Goal: Task Accomplishment & Management: Manage account settings

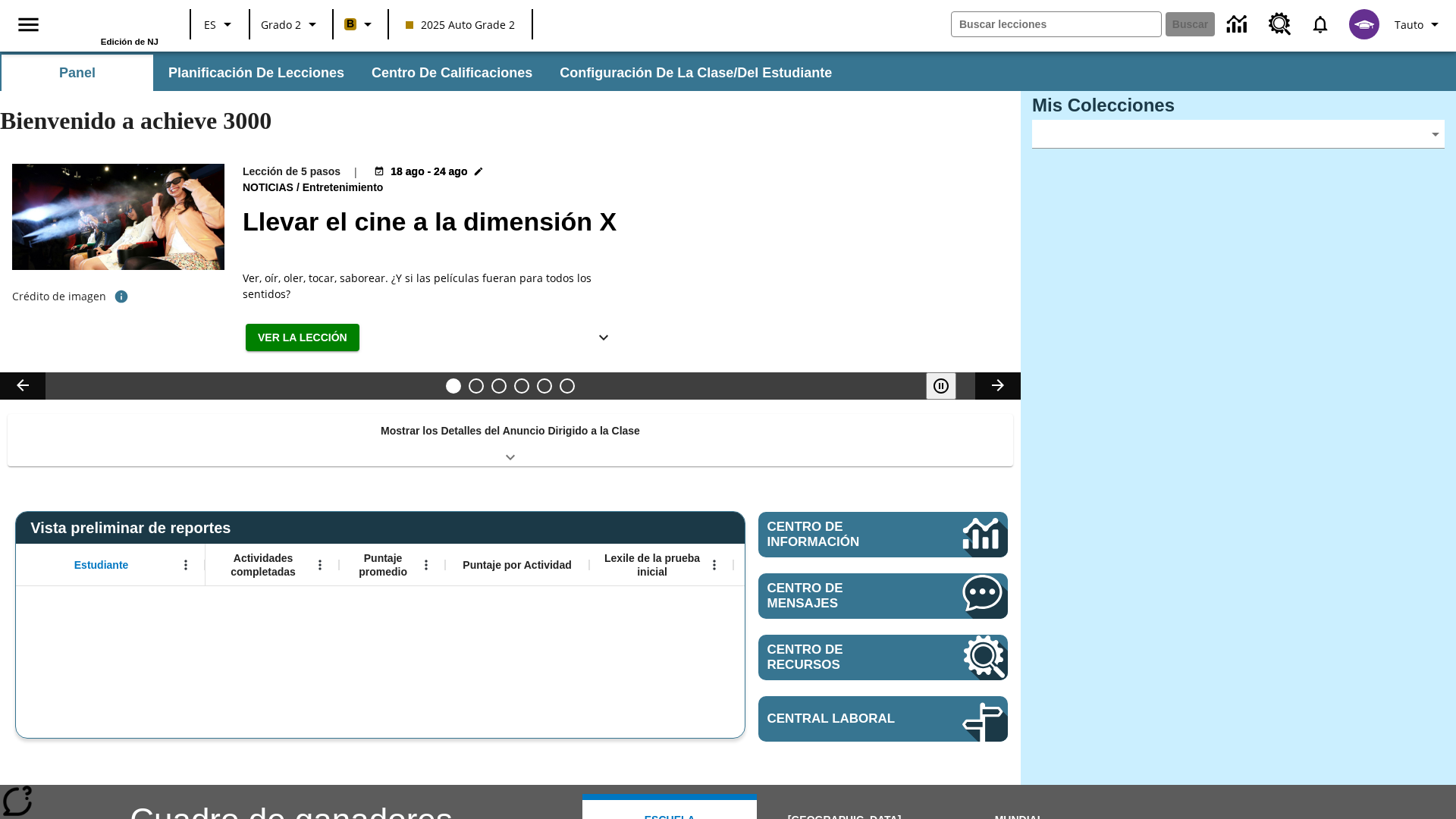
type input "-1"
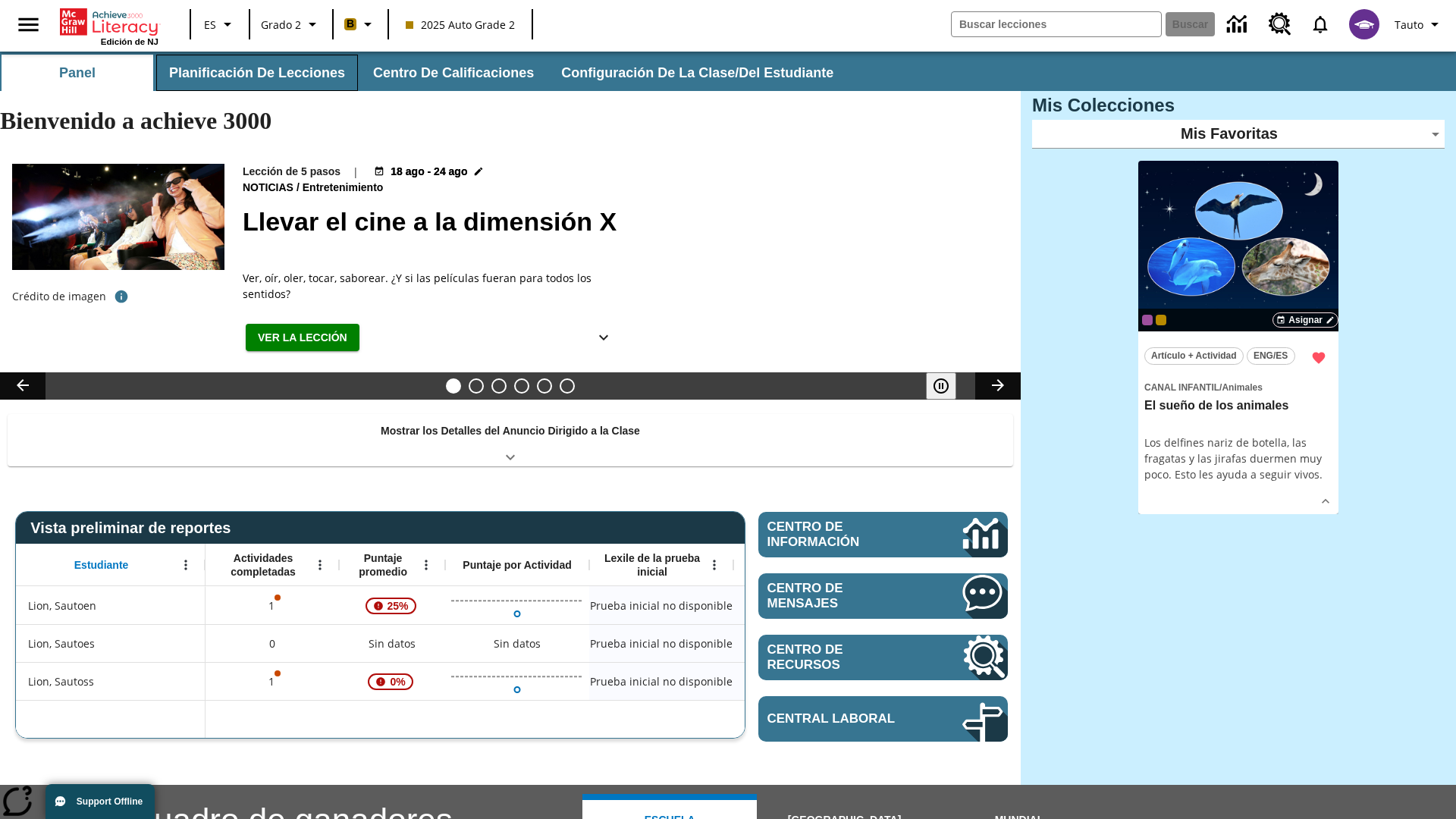
click at [254, 73] on button "Planificación de lecciones" at bounding box center [257, 73] width 202 height 37
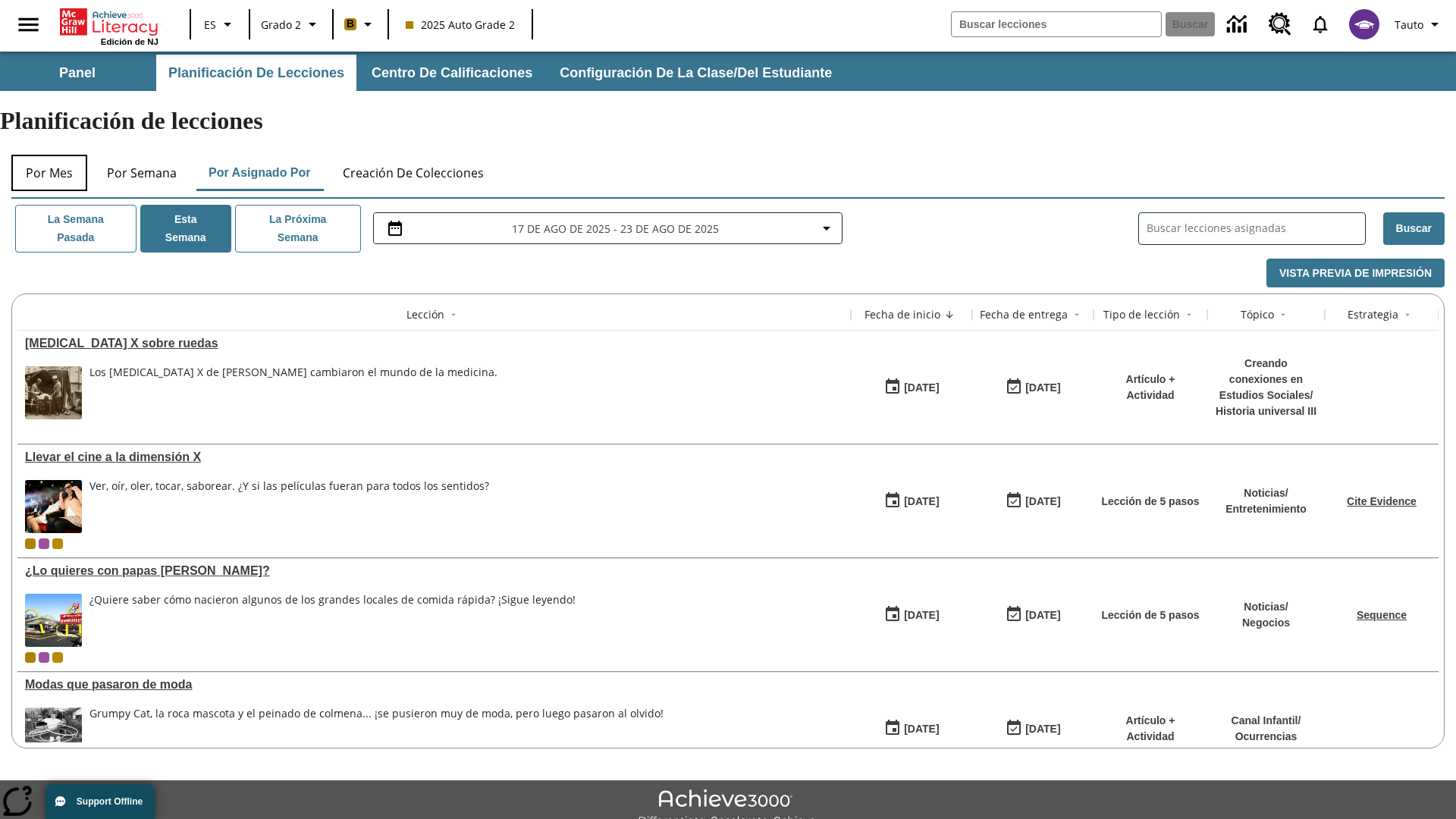
click at [50, 154] on button "Por mes" at bounding box center [49, 173] width 76 height 37
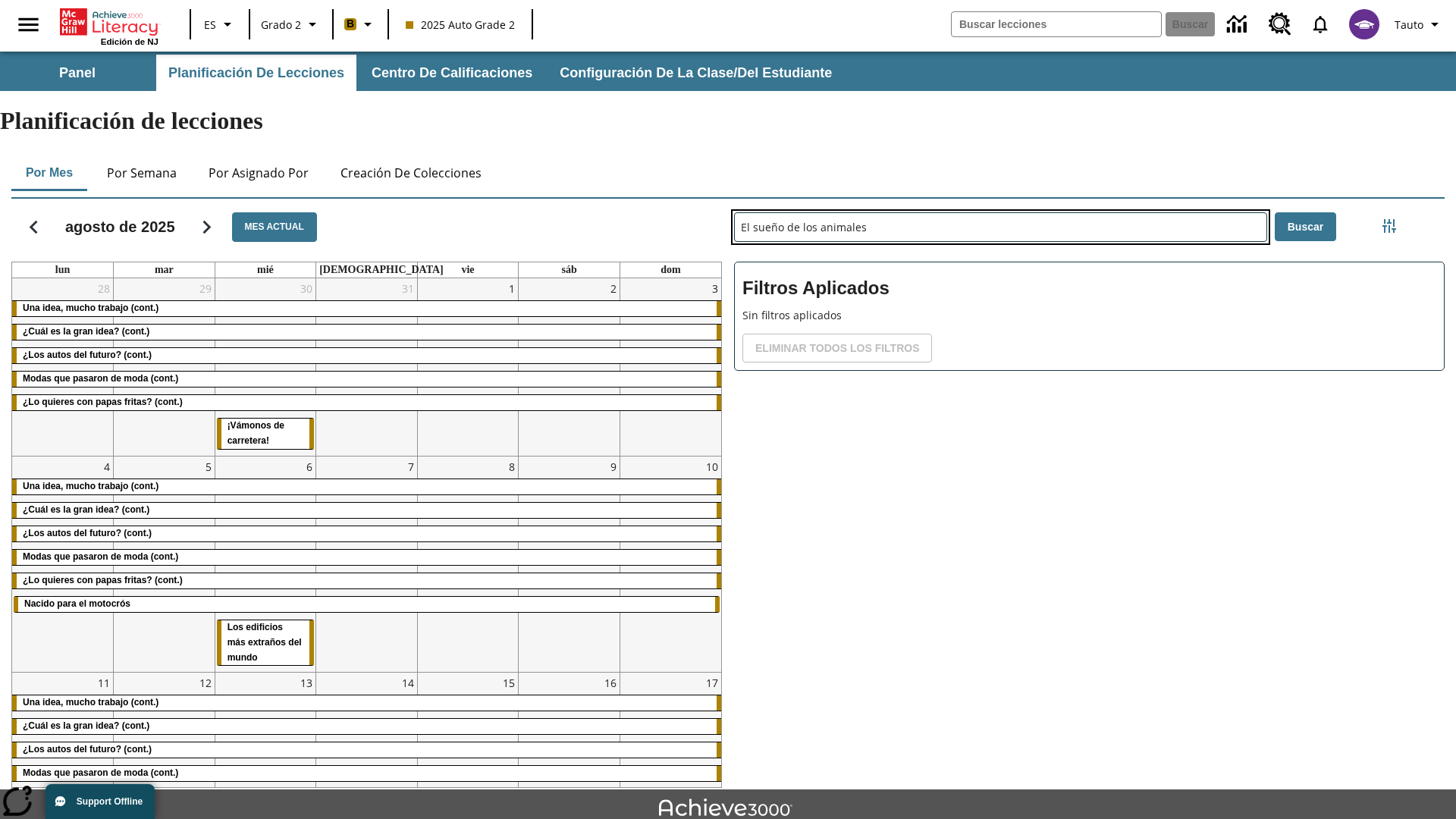
type input "El sueño de los animales"
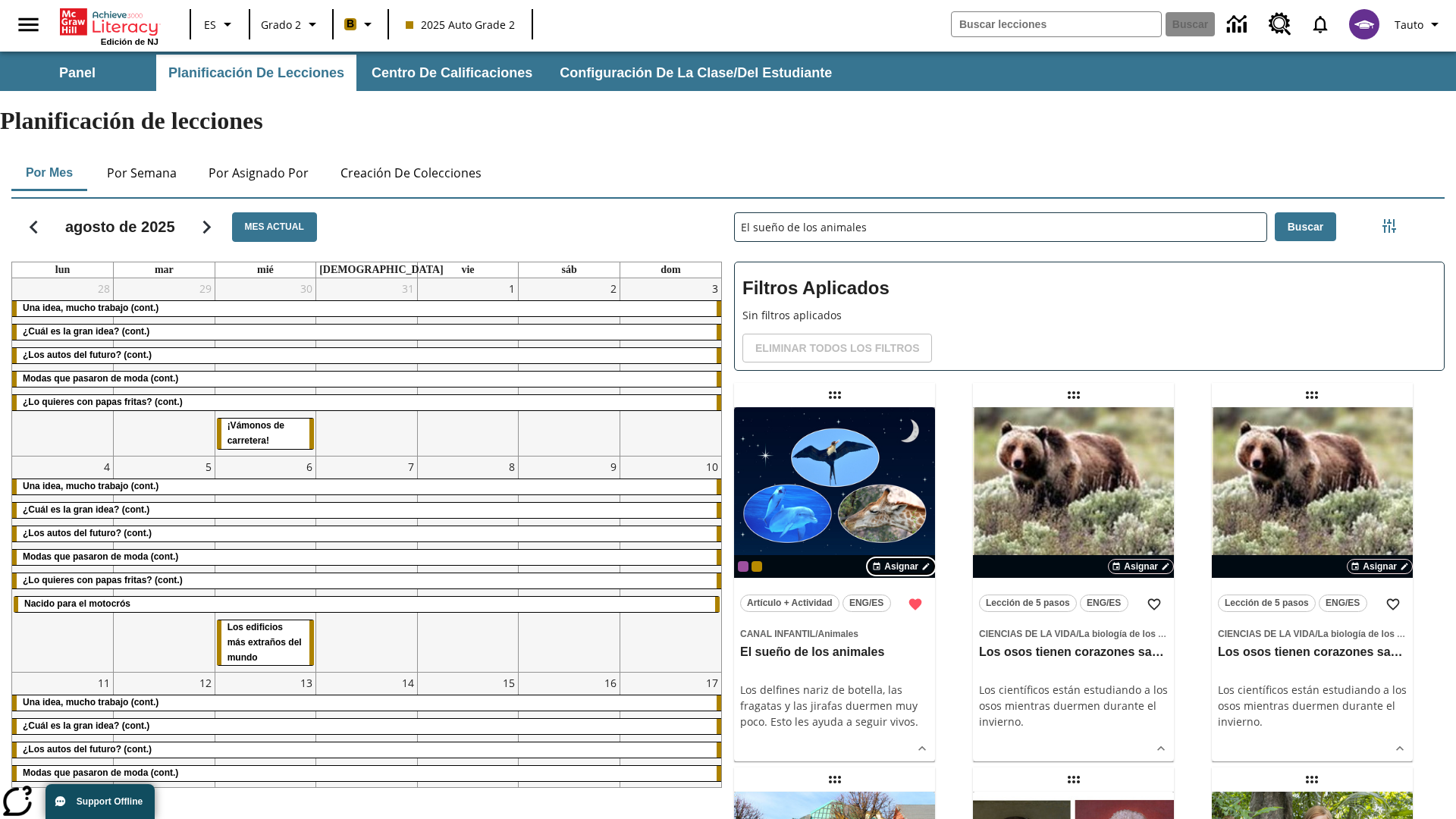
click at [901, 559] on span "Asignar" at bounding box center [901, 566] width 34 height 14
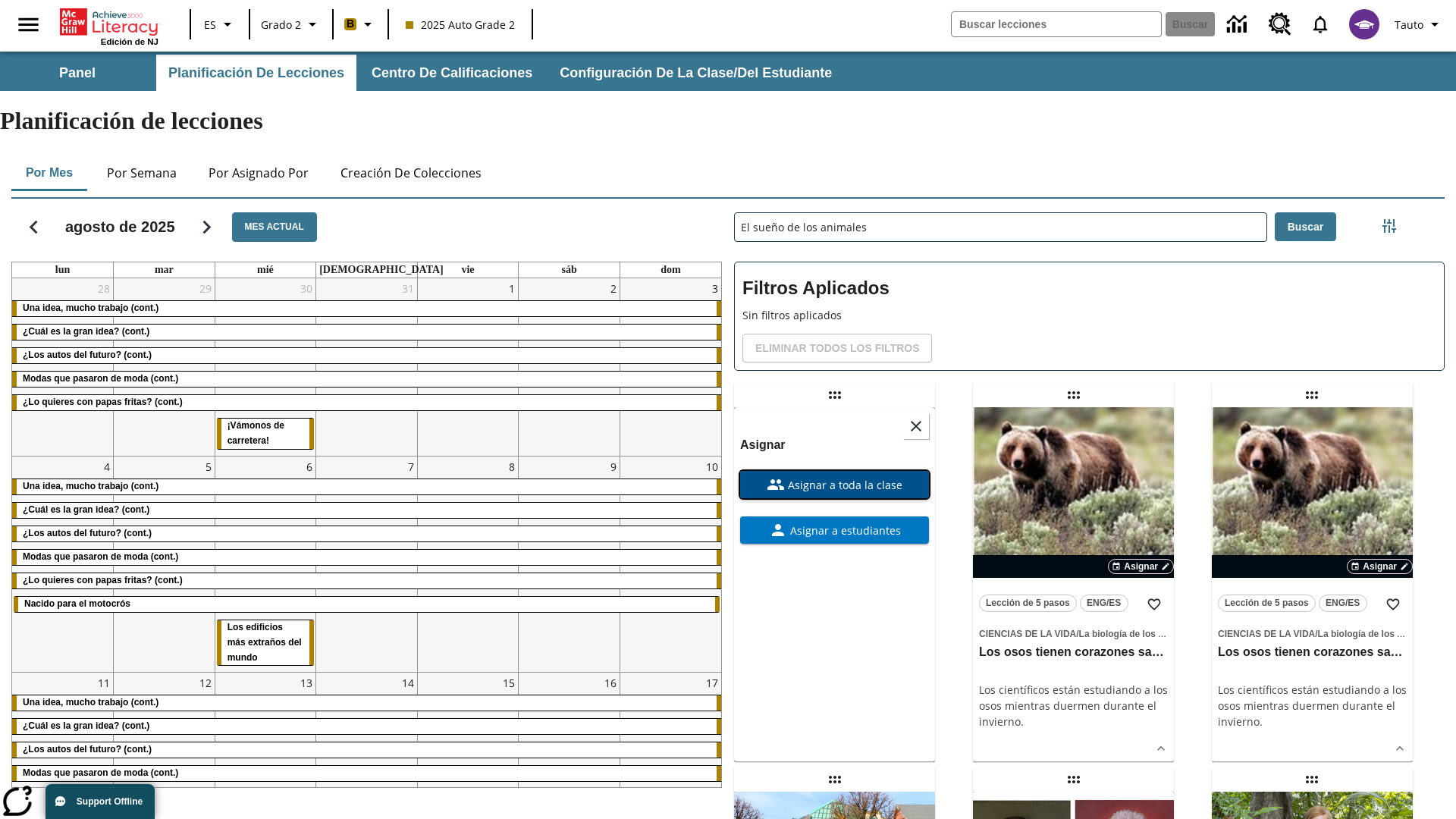
click at [834, 477] on span "Asignar a toda la clase" at bounding box center [843, 484] width 118 height 16
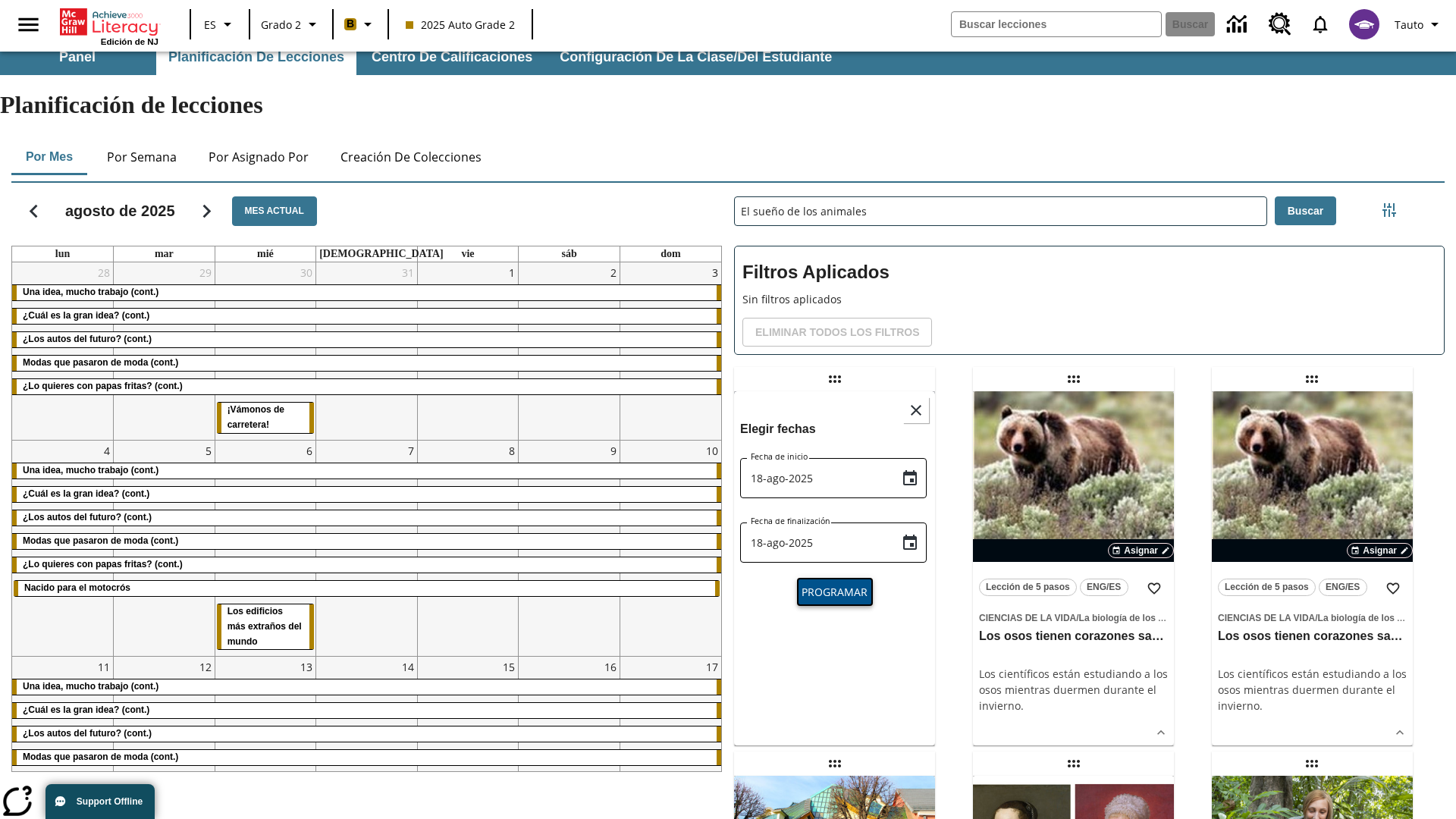
click at [834, 584] on span "Programar" at bounding box center [834, 591] width 66 height 16
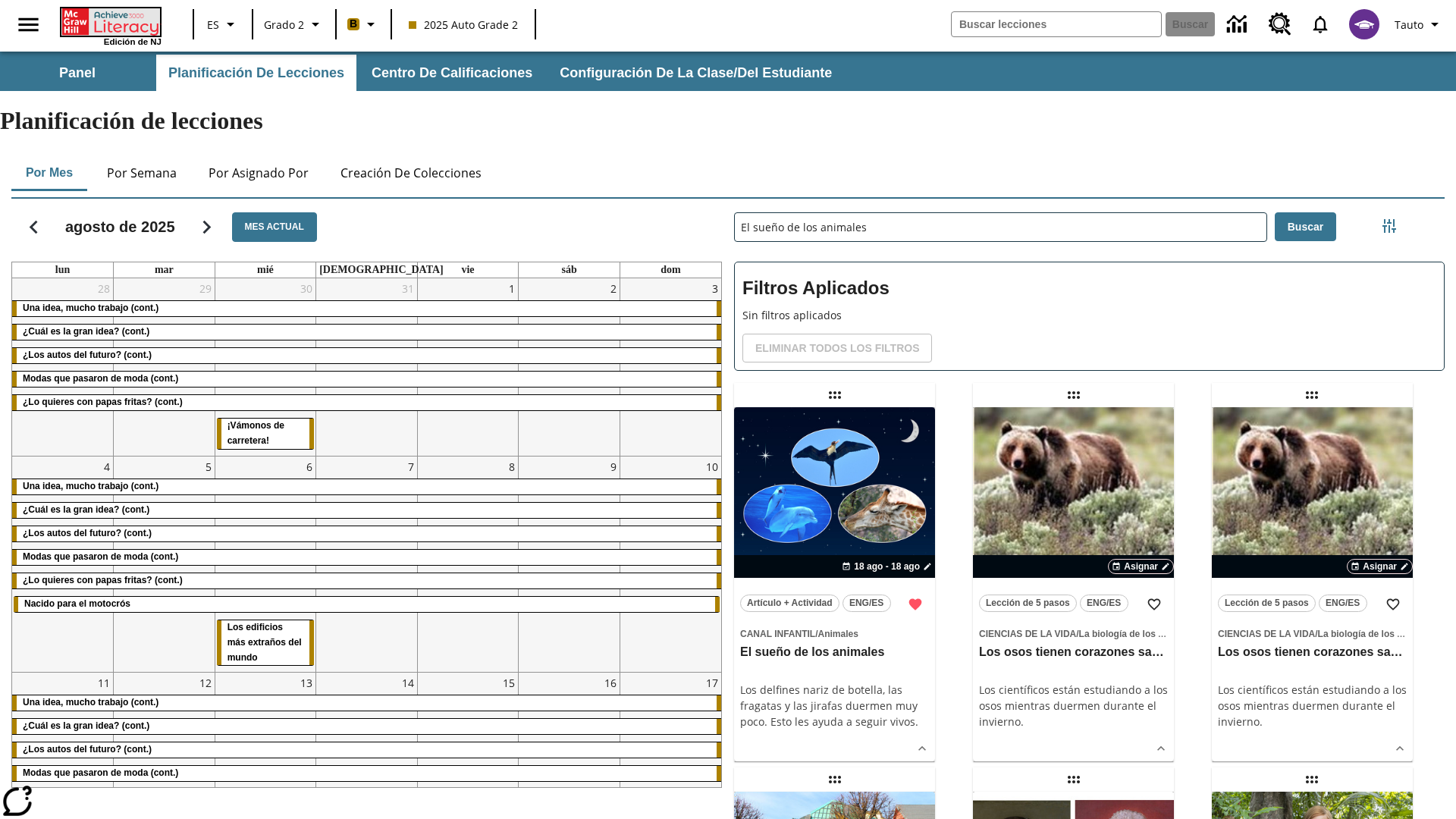
click at [109, 21] on icon "Portada" at bounding box center [112, 22] width 101 height 28
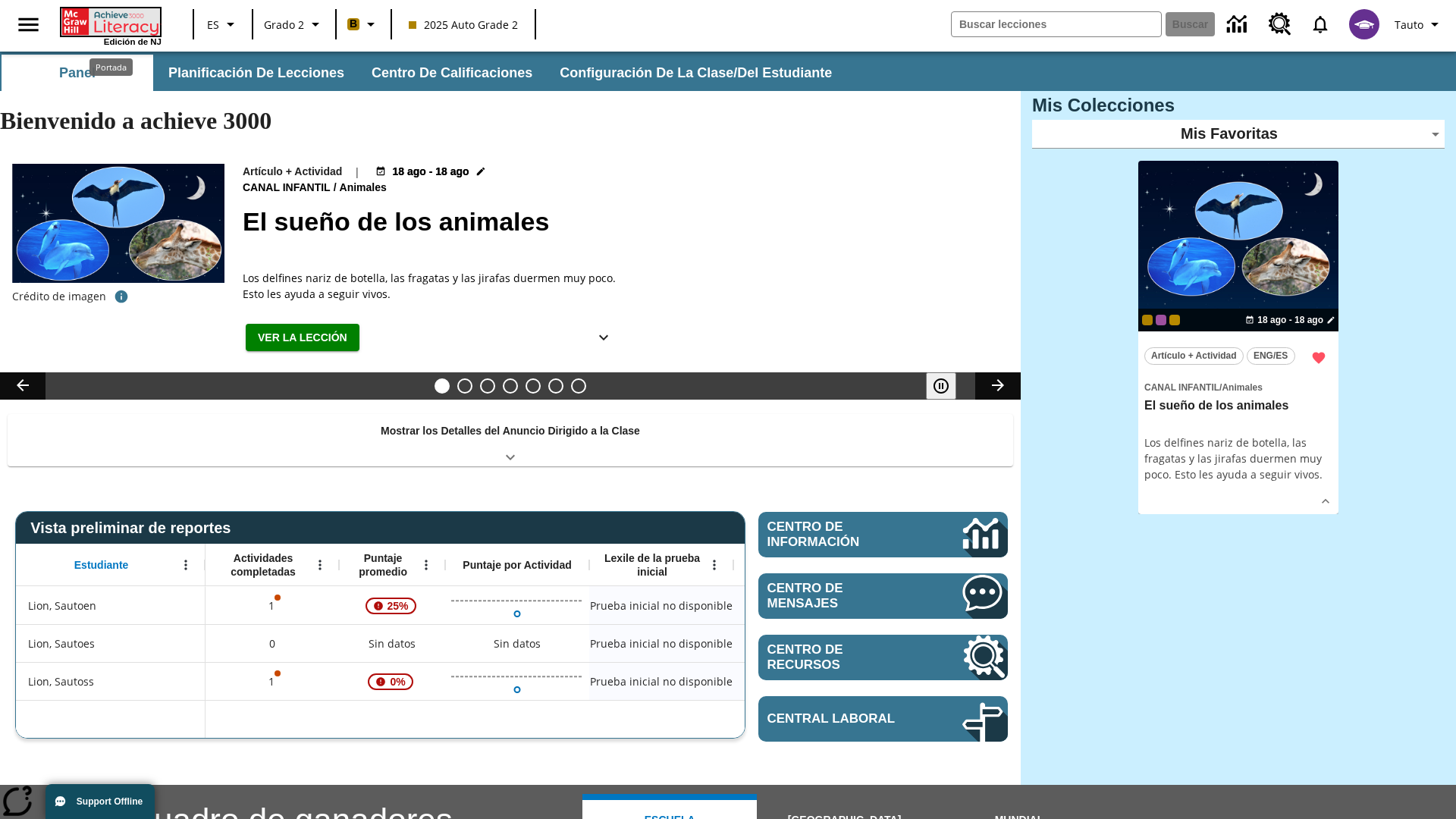
scroll to position [16, 0]
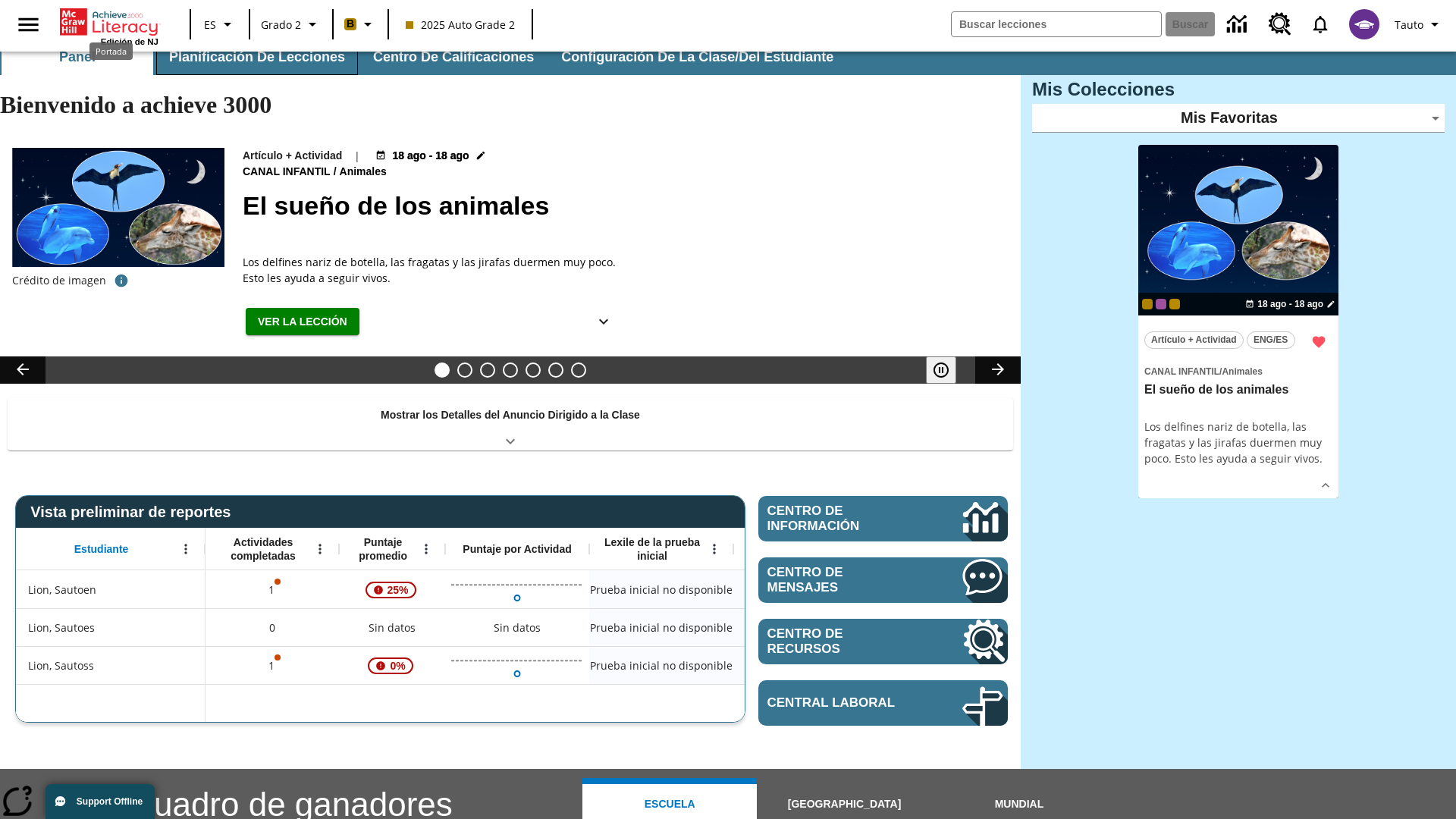
click at [254, 57] on button "Planificación de lecciones" at bounding box center [257, 57] width 202 height 37
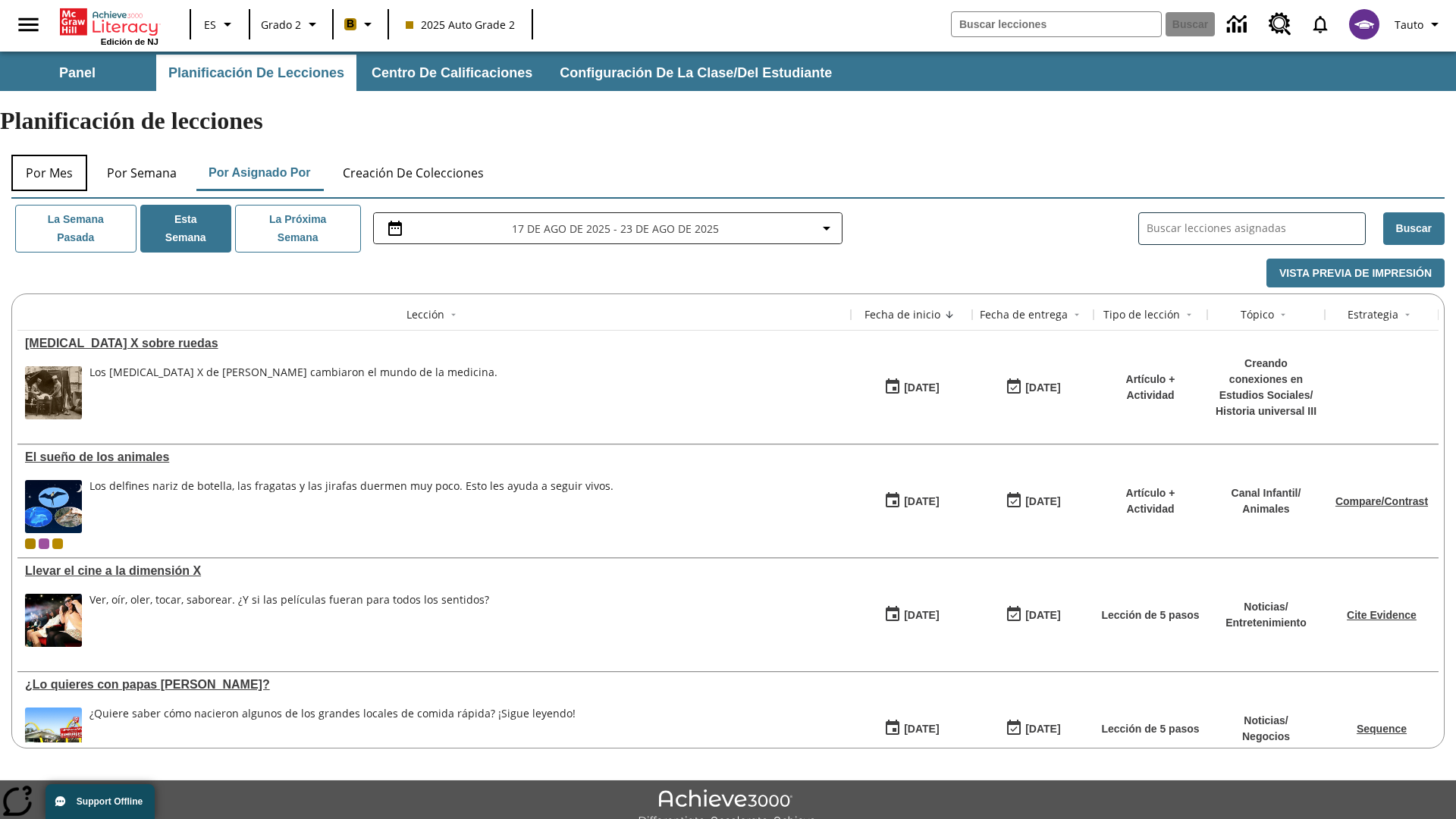
click at [50, 154] on button "Por mes" at bounding box center [49, 173] width 76 height 37
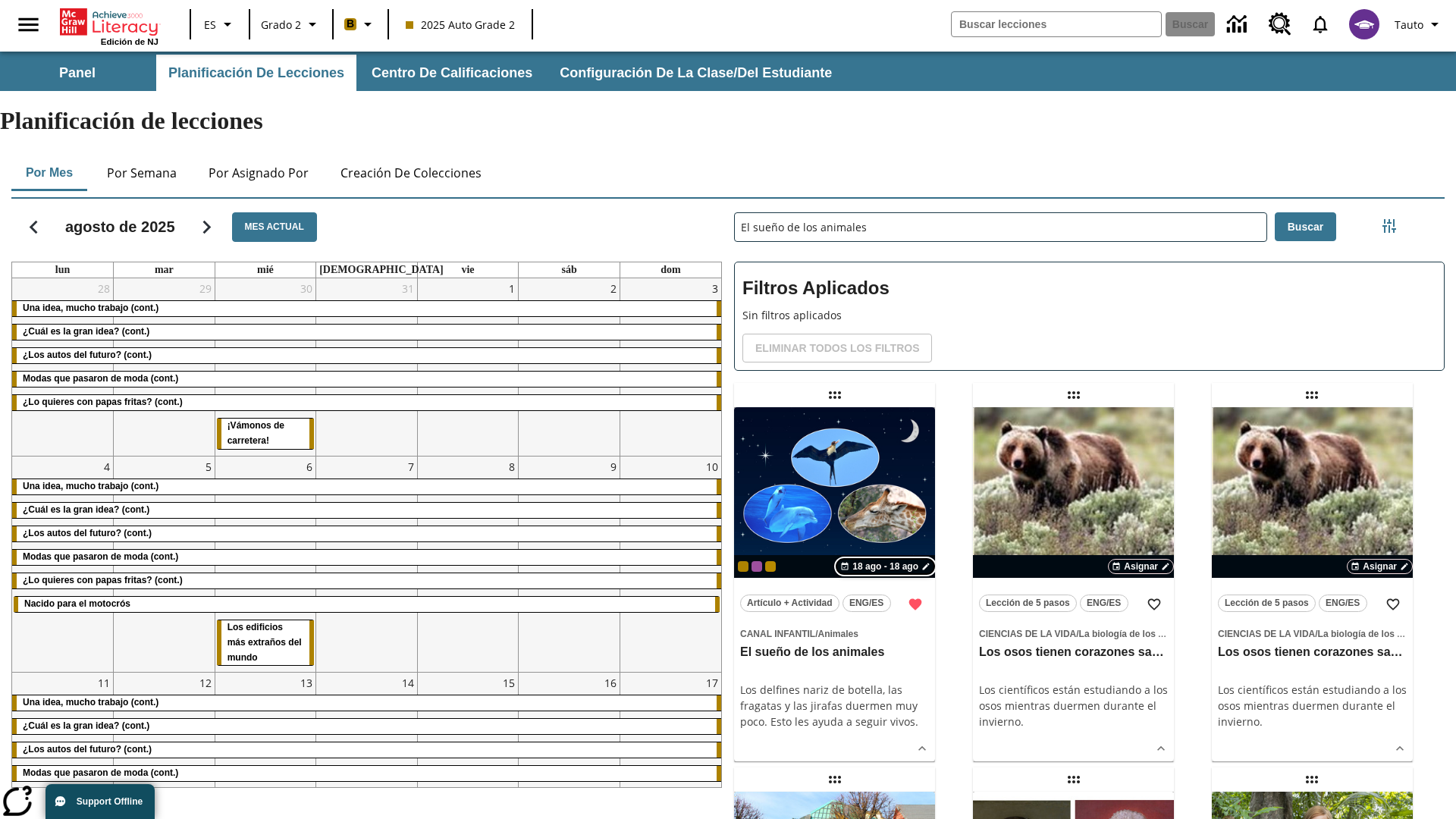
click at [887, 559] on span "18 ago - 18 ago" at bounding box center [885, 566] width 66 height 14
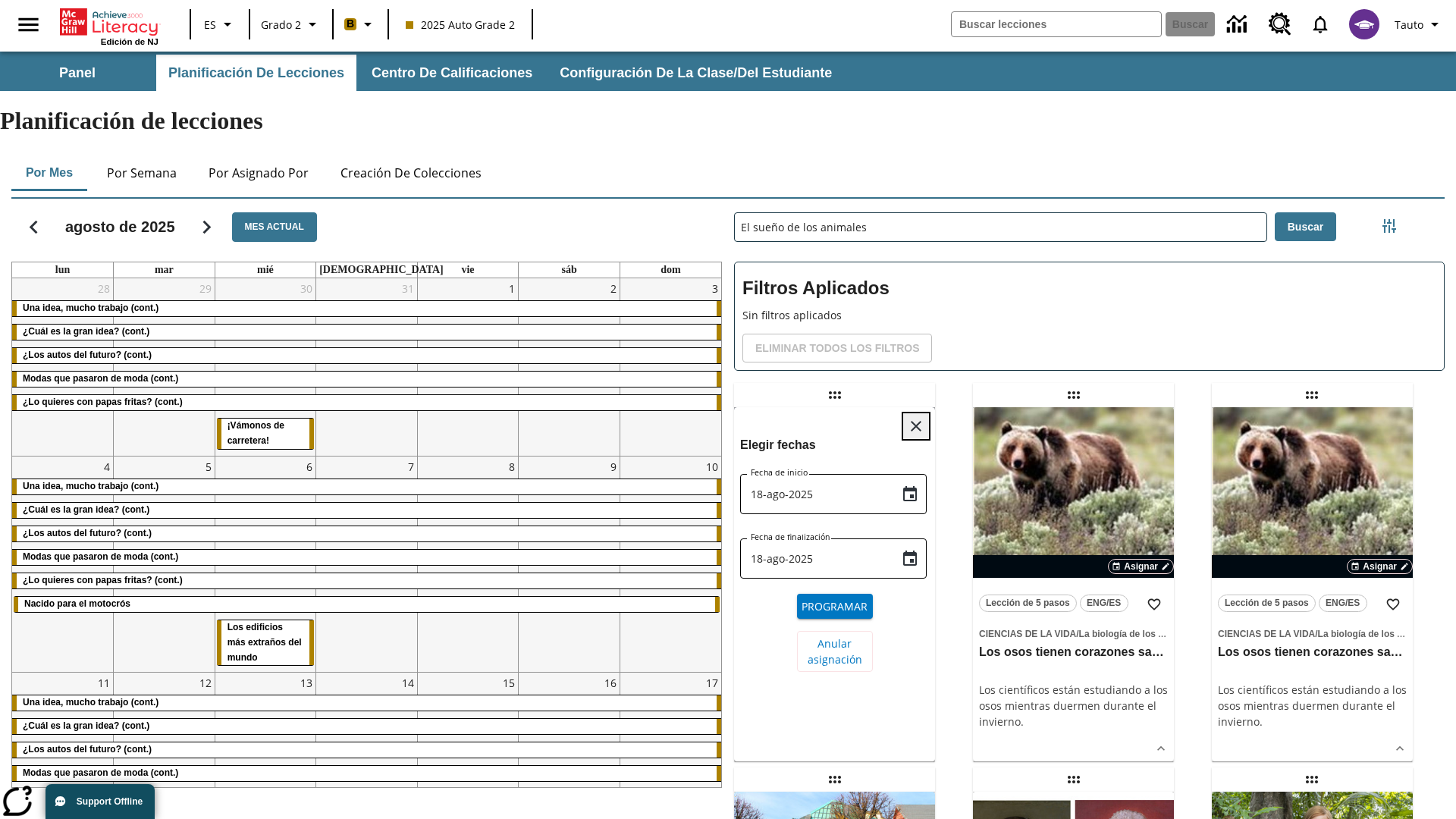
scroll to position [572, 0]
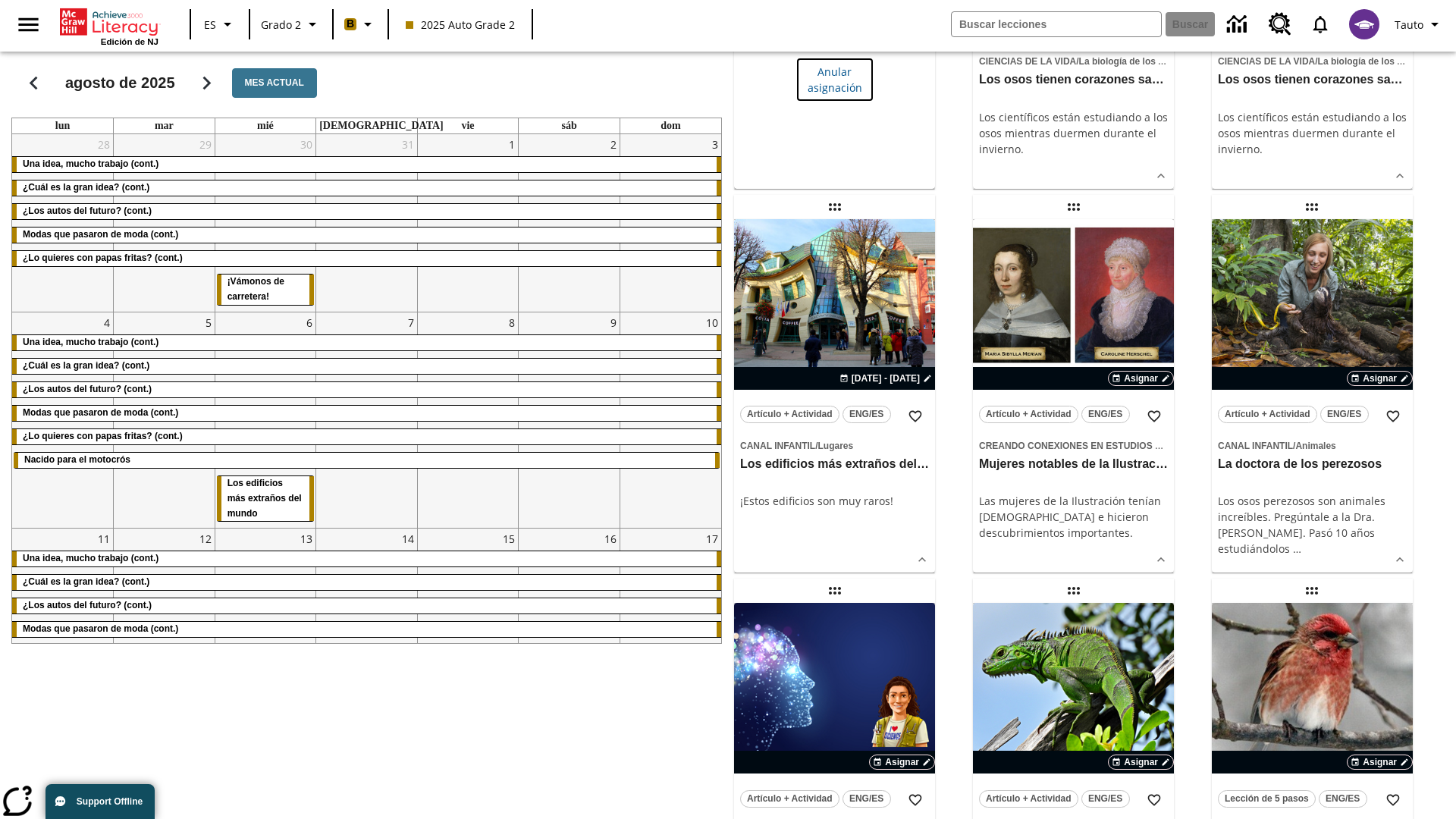
click at [834, 95] on span "Anular asignación" at bounding box center [834, 79] width 54 height 32
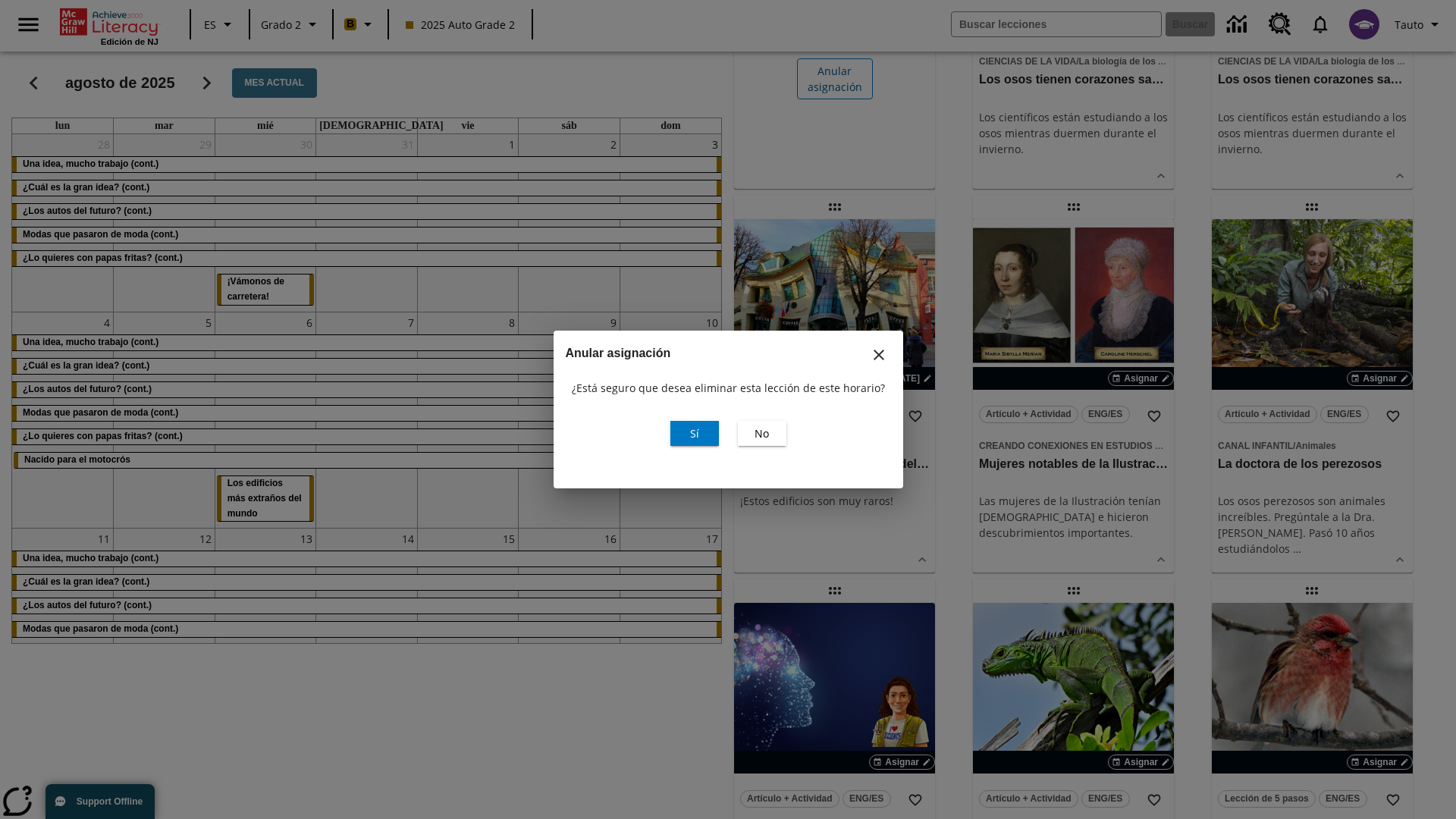
scroll to position [0, 0]
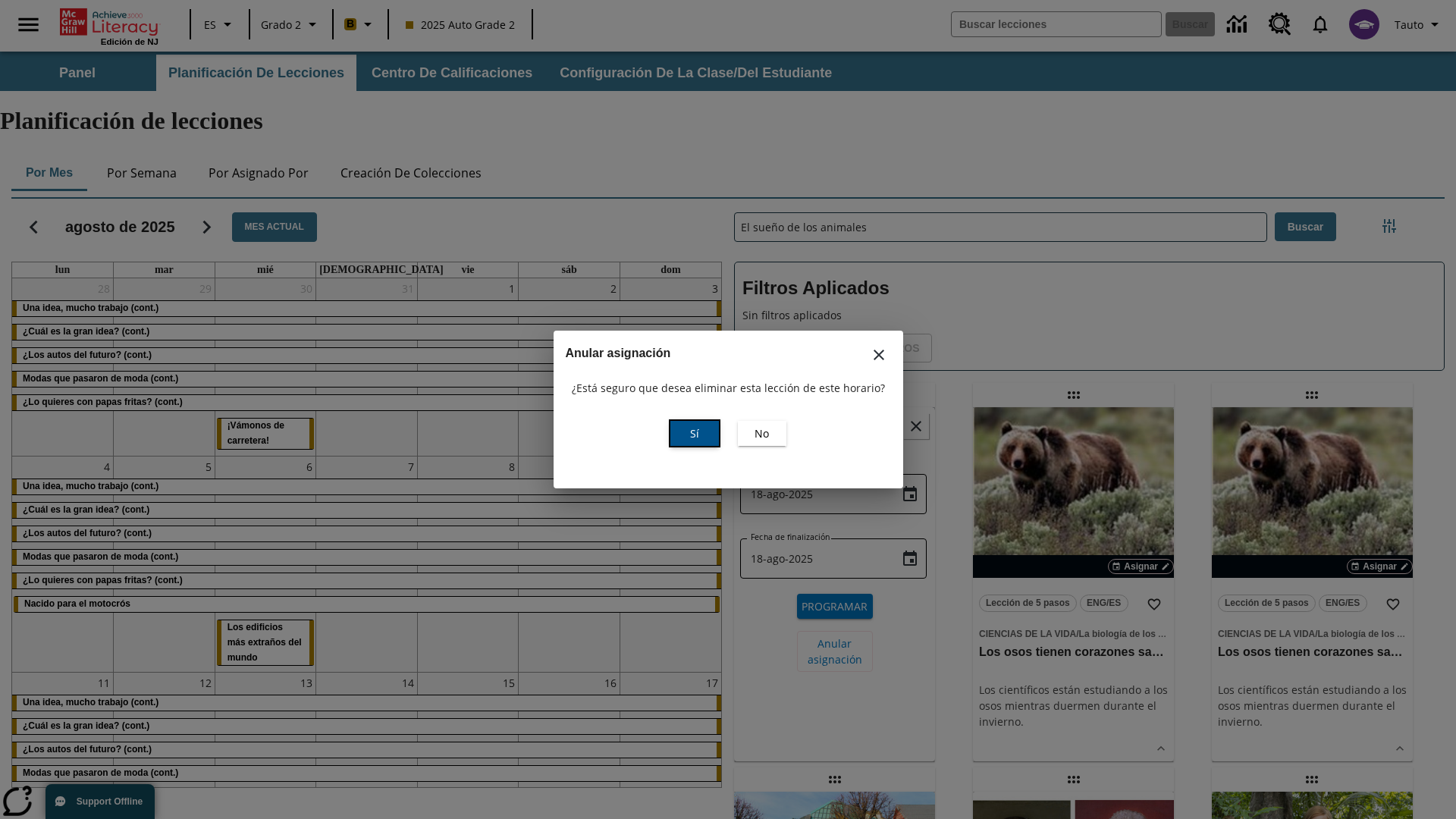
click at [694, 433] on span "Sí" at bounding box center [694, 433] width 9 height 16
